Goal: Information Seeking & Learning: Learn about a topic

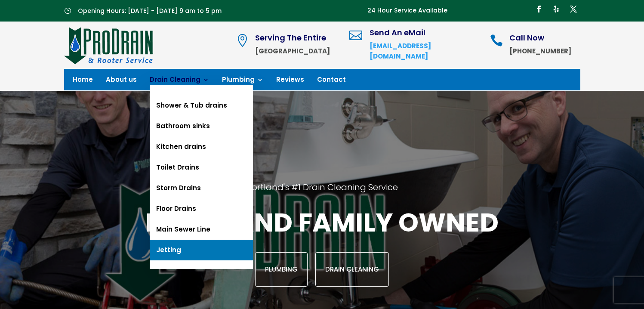
click at [177, 240] on link "Jetting" at bounding box center [201, 250] width 103 height 21
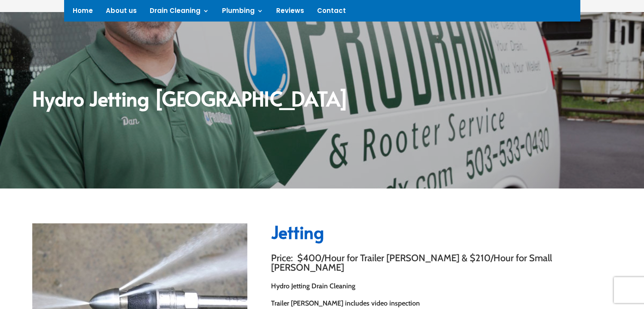
scroll to position [65, 0]
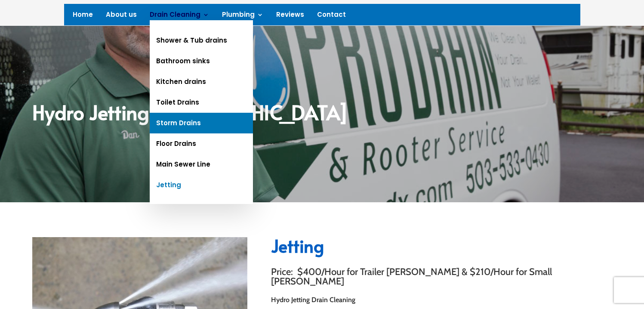
click at [189, 123] on link "Storm Drains" at bounding box center [201, 123] width 103 height 21
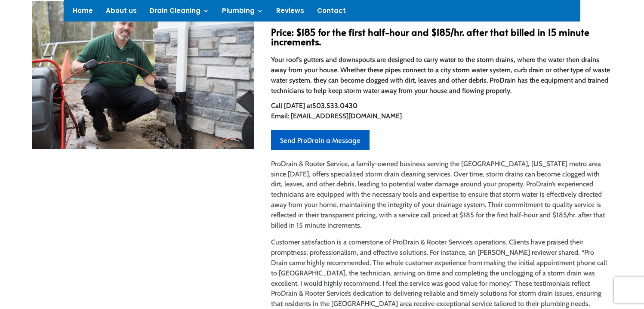
scroll to position [280, 0]
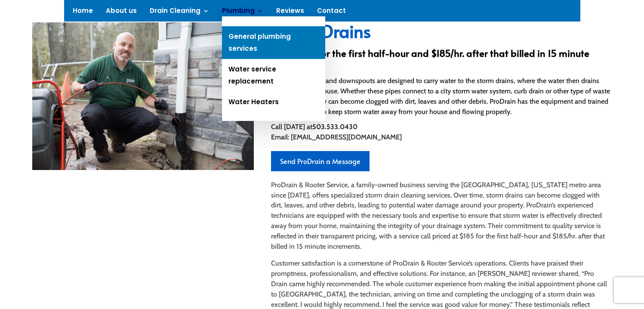
click at [255, 35] on link "General plumbing services" at bounding box center [273, 42] width 103 height 33
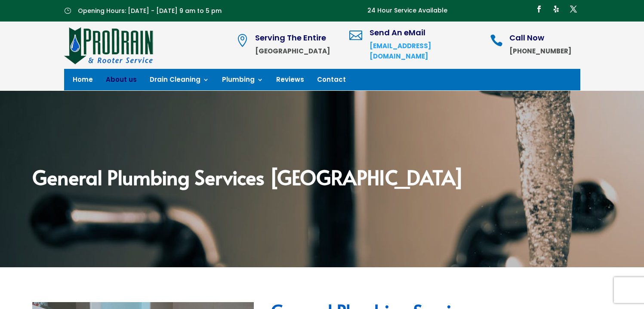
click at [106, 79] on link "About us" at bounding box center [121, 81] width 31 height 9
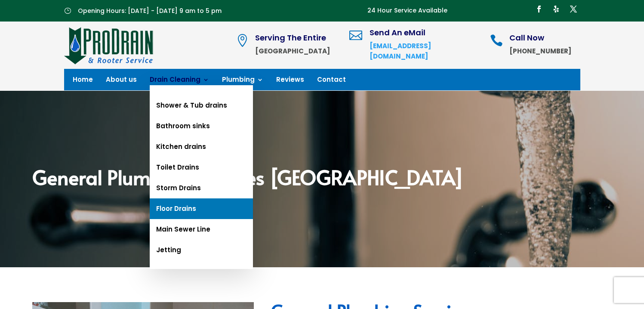
click at [206, 210] on link "Floor Drains" at bounding box center [201, 208] width 103 height 21
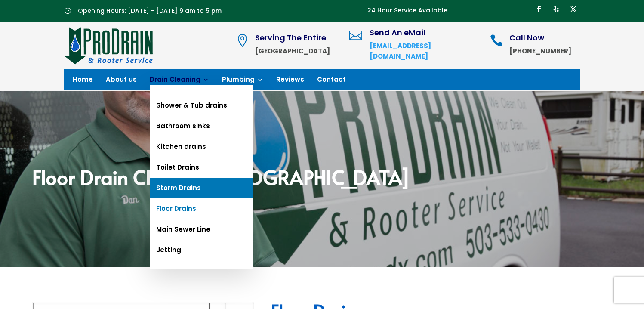
click at [188, 194] on link "Storm Drains" at bounding box center [201, 188] width 103 height 21
click at [182, 186] on link "Storm Drains" at bounding box center [201, 188] width 103 height 21
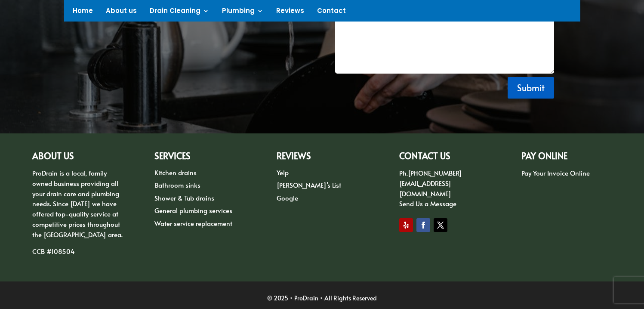
scroll to position [757, 0]
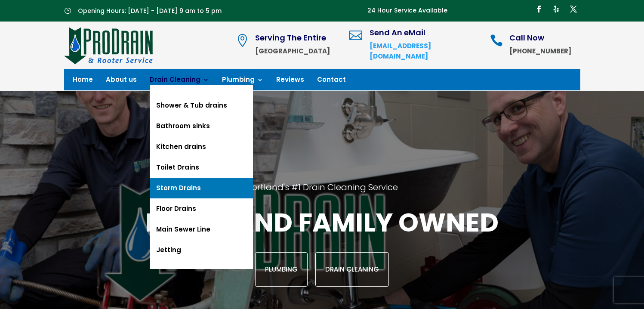
click at [203, 191] on link "Storm Drains" at bounding box center [201, 188] width 103 height 21
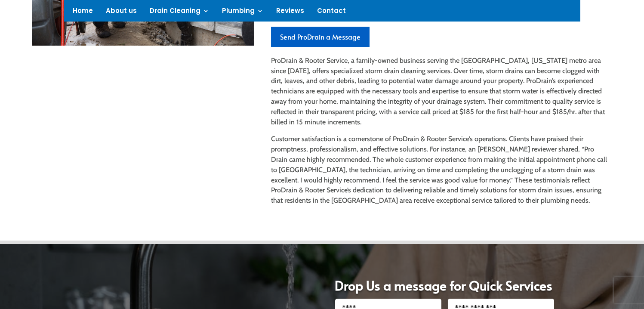
scroll to position [405, 0]
